Goal: Task Accomplishment & Management: Manage account settings

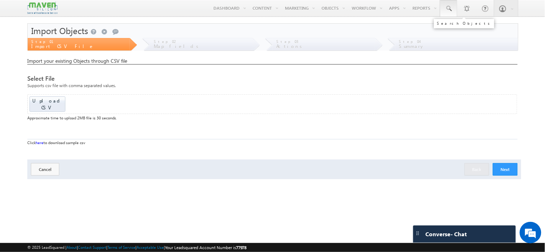
click at [446, 12] on link at bounding box center [448, 8] width 17 height 17
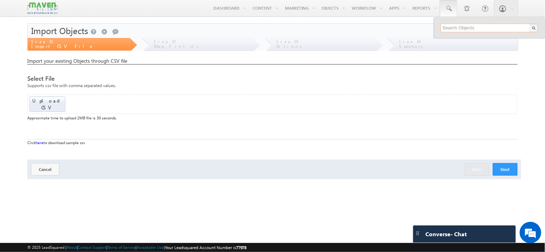
paste input "[EMAIL_ADDRESS][DOMAIN_NAME]"
click at [469, 30] on input "[EMAIL_ADDRESS][DOMAIN_NAME]" at bounding box center [489, 28] width 97 height 9
paste input "9633177178"
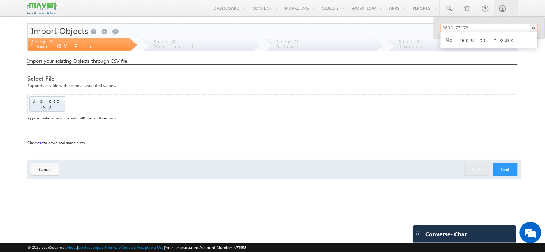
click at [463, 24] on input "9633177178" at bounding box center [489, 28] width 97 height 9
click at [465, 27] on input "9633177178" at bounding box center [489, 28] width 97 height 9
paste input "[EMAIL_ADDRESS][DOMAIN_NAME]"
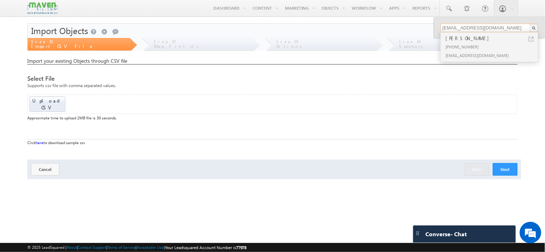
type input "[EMAIL_ADDRESS][DOMAIN_NAME]"
click at [466, 43] on div "[PHONE_NUMBER]" at bounding box center [492, 46] width 96 height 9
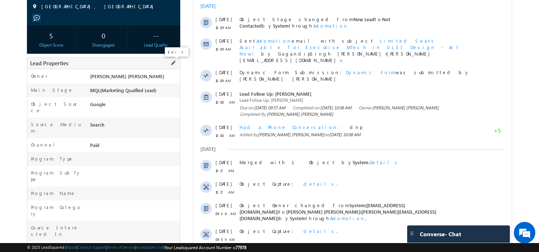
click at [172, 63] on span at bounding box center [173, 63] width 8 height 8
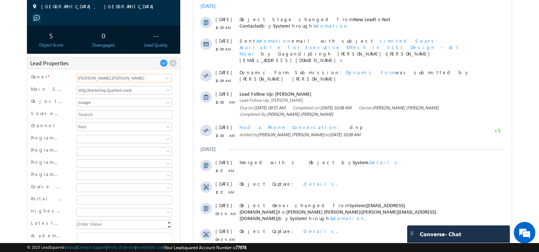
click at [112, 78] on input "[PERSON_NAME] [PERSON_NAME]" at bounding box center [124, 78] width 96 height 9
click at [168, 79] on span at bounding box center [167, 78] width 6 height 6
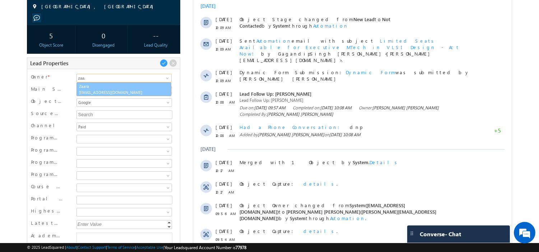
click at [108, 92] on span "[EMAIL_ADDRESS][DOMAIN_NAME]" at bounding box center [123, 92] width 89 height 5
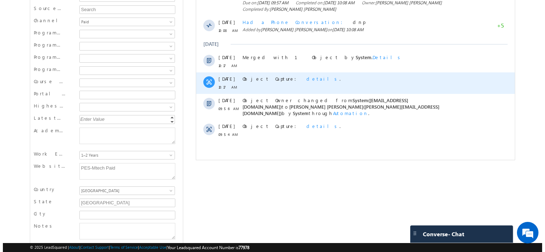
scroll to position [227, 0]
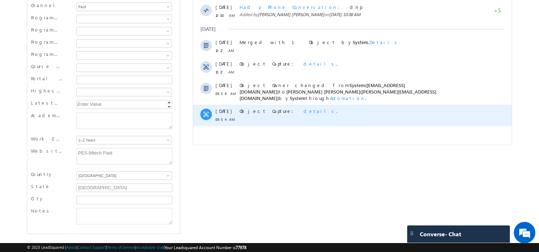
type input "Zaara"
click at [303, 108] on span "details" at bounding box center [319, 111] width 33 height 6
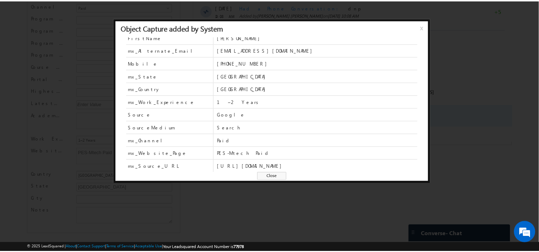
scroll to position [0, 0]
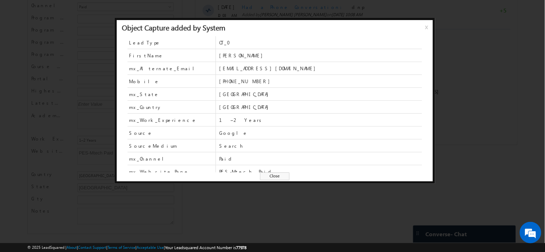
click at [277, 176] on span "Close" at bounding box center [274, 177] width 29 height 8
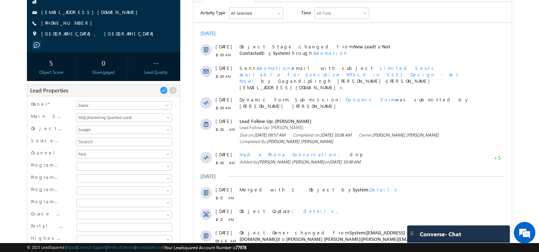
scroll to position [27, 0]
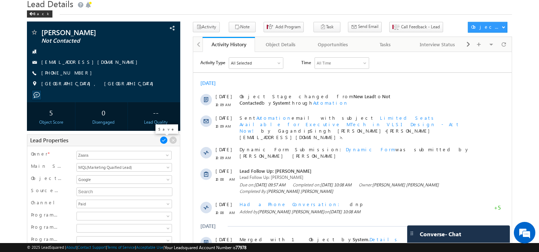
click at [164, 141] on span at bounding box center [164, 140] width 8 height 8
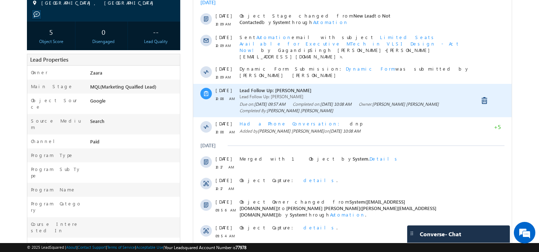
scroll to position [0, 0]
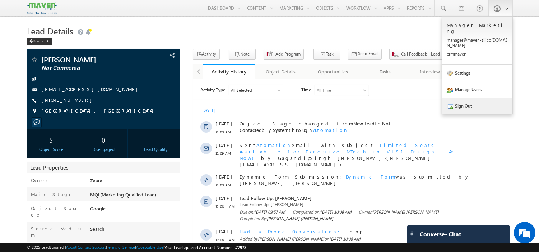
click at [468, 98] on link "Sign Out" at bounding box center [477, 106] width 70 height 17
